Goal: Task Accomplishment & Management: Complete application form

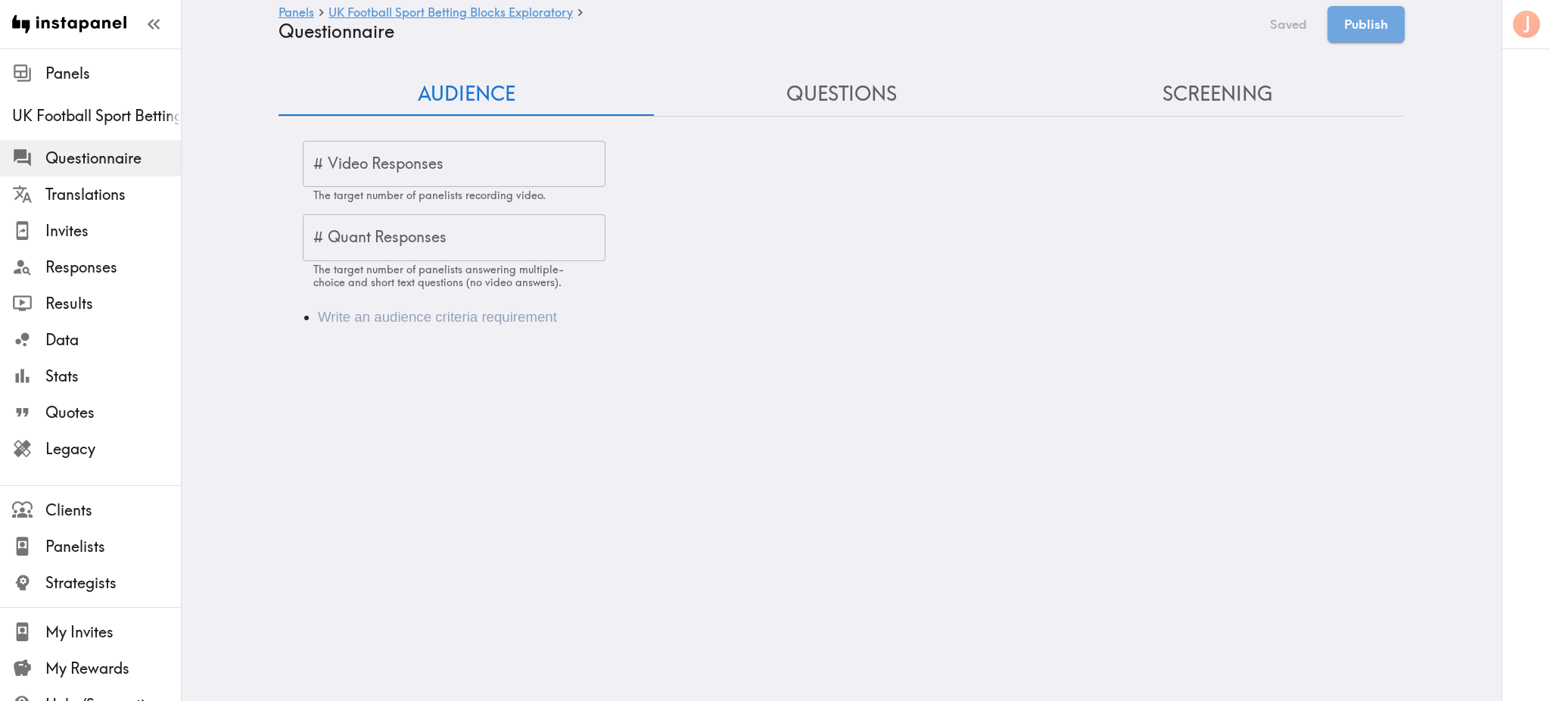
click at [357, 155] on div "# Video Responses # Video Responses The target number of panelists recording vi…" at bounding box center [454, 172] width 303 height 62
type input "2"
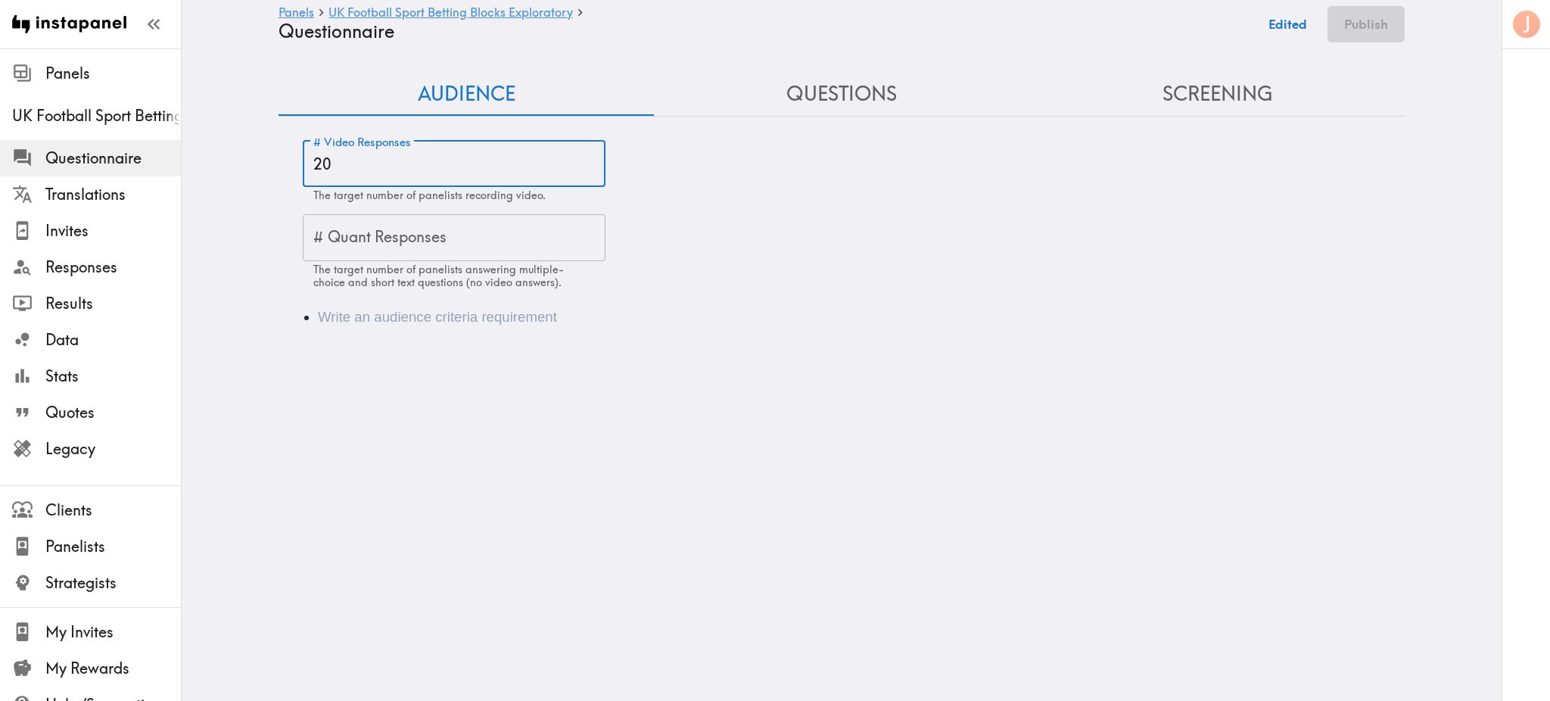
type input "20"
click at [419, 327] on li "Audience" at bounding box center [863, 317] width 1090 height 21
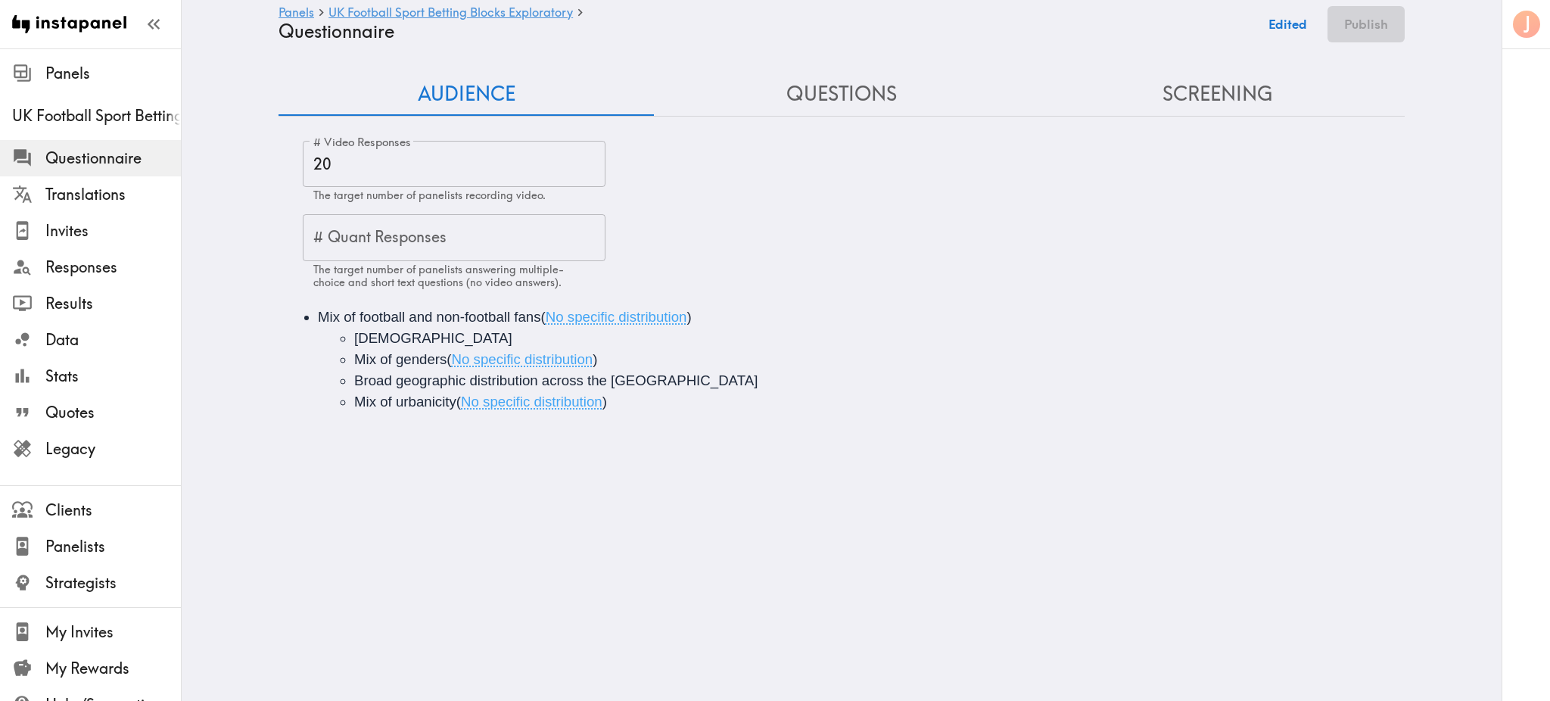
click at [342, 342] on ul "[DEMOGRAPHIC_DATA] Mix of genders ( No specific distribution ) Broad geographic…" at bounding box center [863, 370] width 1090 height 85
click at [354, 363] on span "Mix of genders" at bounding box center [400, 359] width 92 height 16
click at [354, 386] on span "Broad geographic distribution across the [GEOGRAPHIC_DATA]" at bounding box center [555, 380] width 403 height 16
click at [354, 403] on span "Mix of urbanicity" at bounding box center [405, 402] width 102 height 16
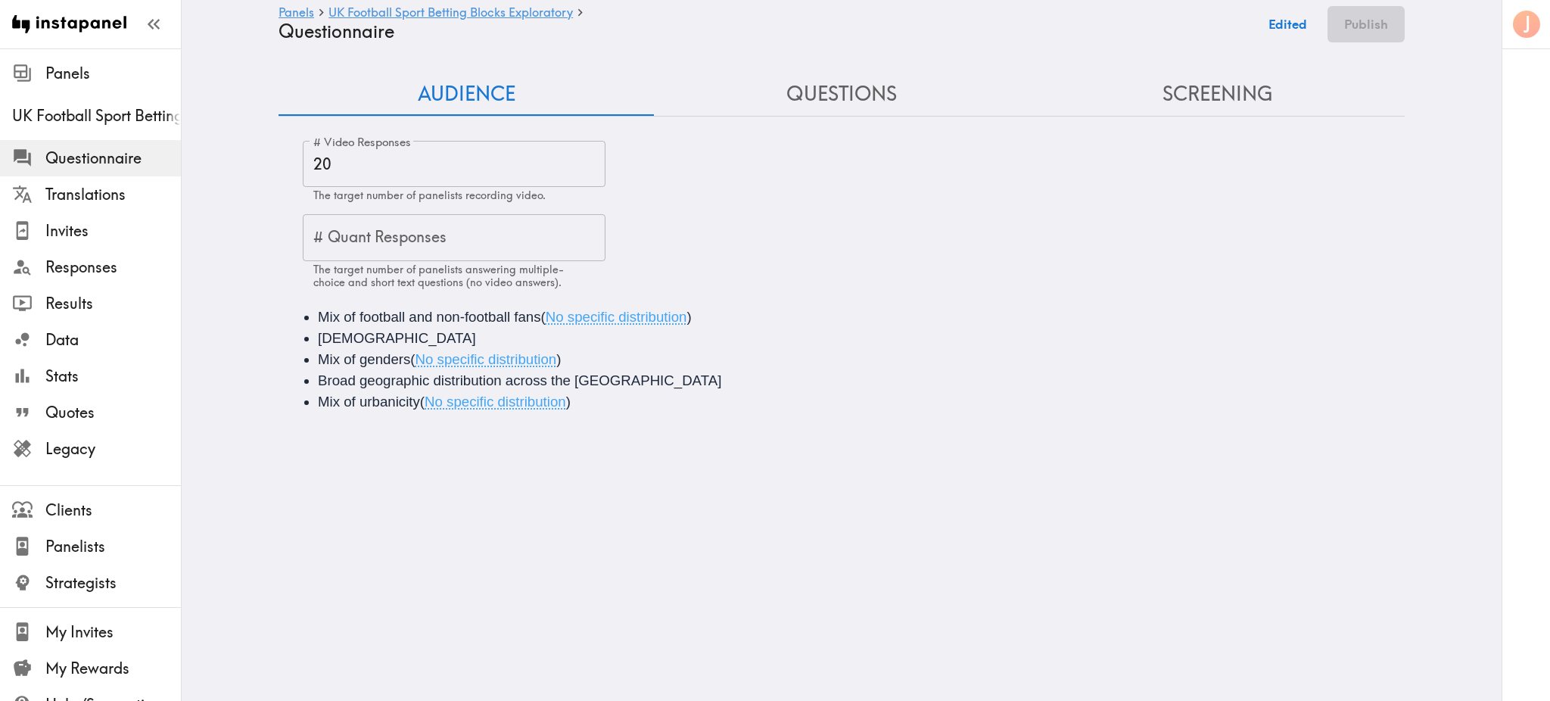
click at [675, 403] on li "Mix of urbanicity ( No specific distribution )" at bounding box center [863, 401] width 1090 height 21
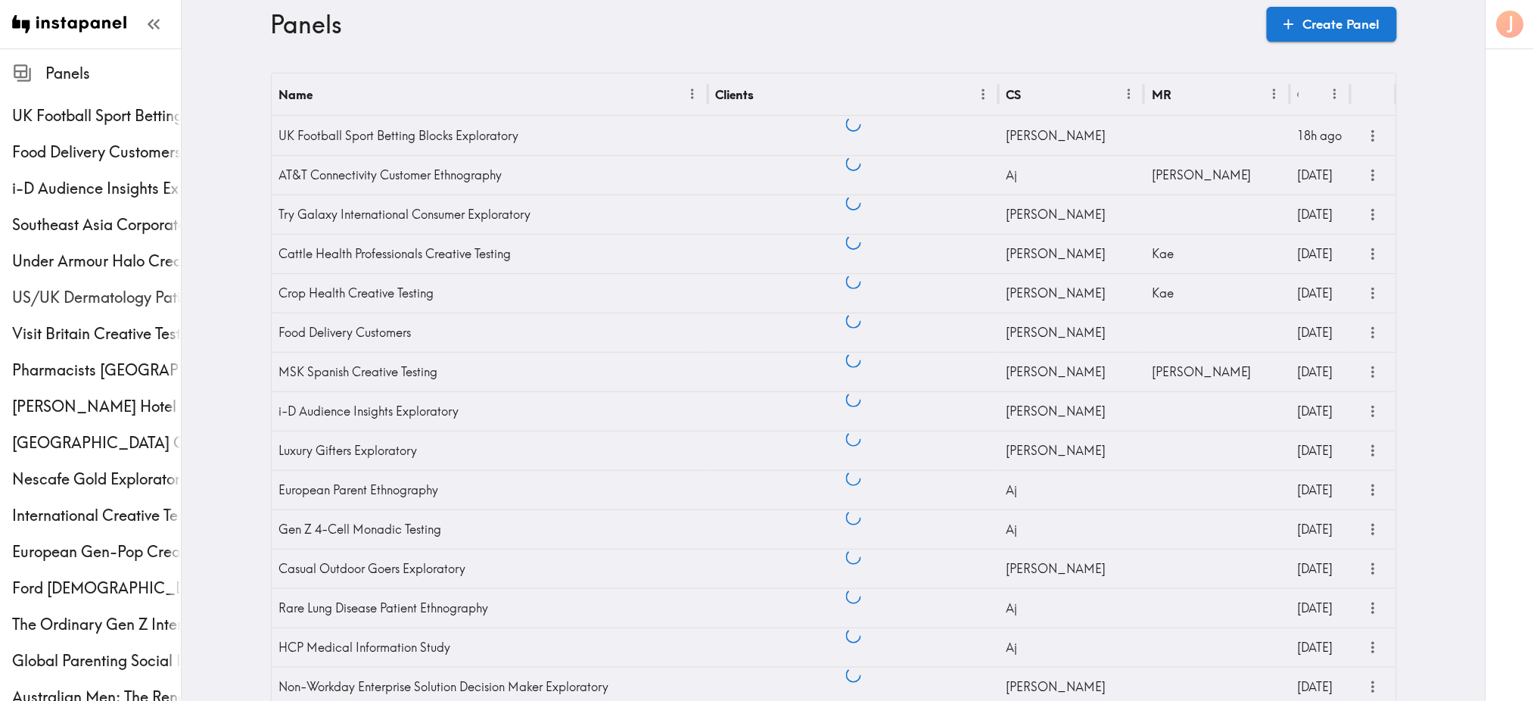
click at [104, 302] on span "US/UK Dermatology Patients Ethnography" at bounding box center [96, 297] width 169 height 21
